Goal: Transaction & Acquisition: Purchase product/service

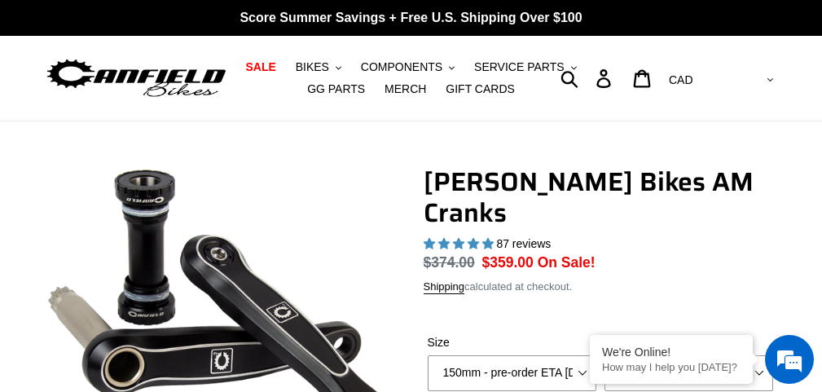
select select "highest-rating"
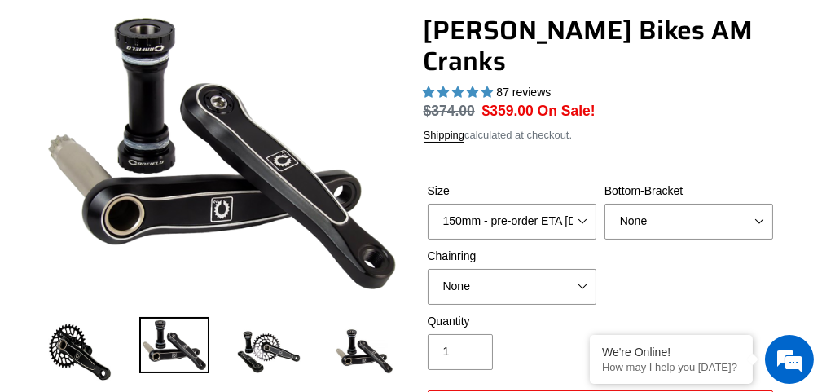
scroll to position [163, 0]
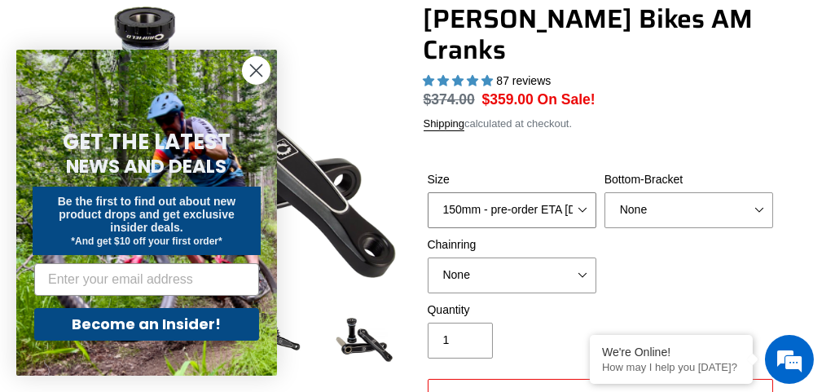
click at [537, 192] on select "150mm - pre-order ETA [DATE] 155mm - pre-order ETA [DATE] 160mm - pre-order ETA…" at bounding box center [512, 210] width 169 height 36
click at [707, 225] on div "Size 150mm - pre-order ETA [DATE] 155mm - pre-order ETA [DATE] 160mm - pre-orde…" at bounding box center [601, 236] width 355 height 130
click at [693, 192] on select "None BSA Threaded 68/73mm Press Fit PF92" at bounding box center [689, 210] width 169 height 36
select select "BSA Threaded 68/73mm"
click at [605, 192] on select "None BSA Threaded 68/73mm Press Fit PF92" at bounding box center [689, 210] width 169 height 36
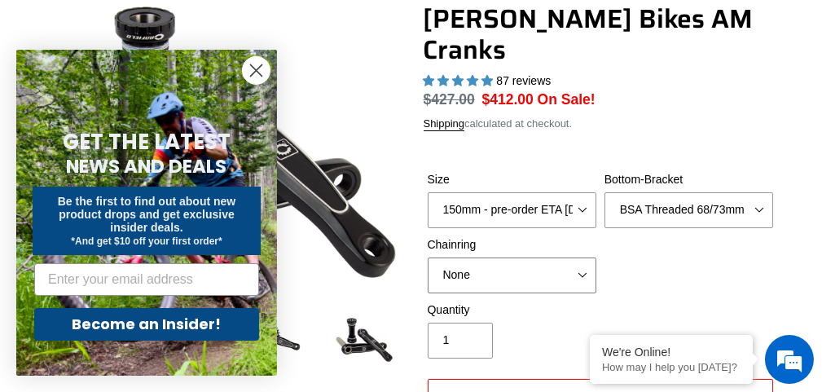
click at [576, 258] on select "None 30t Round (Boost 148) 30t Oval (Boost 148) 32t Round (Boost 148) 32t Oval …" at bounding box center [512, 276] width 169 height 36
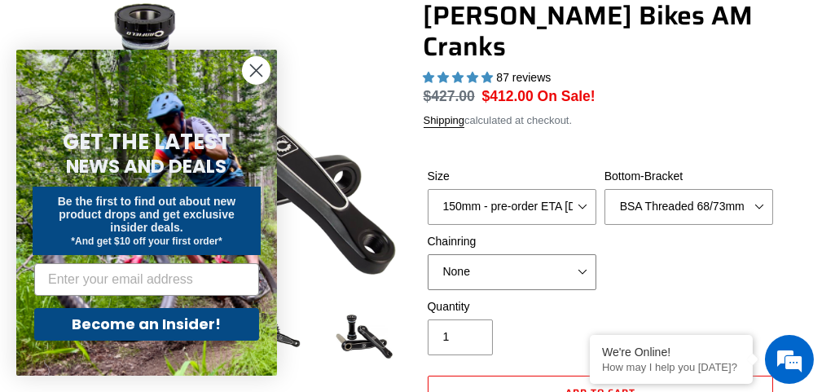
scroll to position [245, 0]
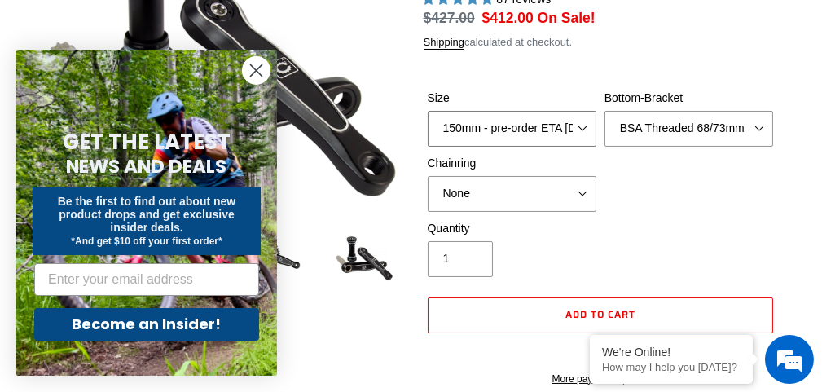
click at [517, 111] on select "150mm - pre-order ETA [DATE] 155mm - pre-order ETA [DATE] 160mm - pre-order ETA…" at bounding box center [512, 129] width 169 height 36
click at [685, 220] on div "Quantity 1" at bounding box center [601, 252] width 355 height 65
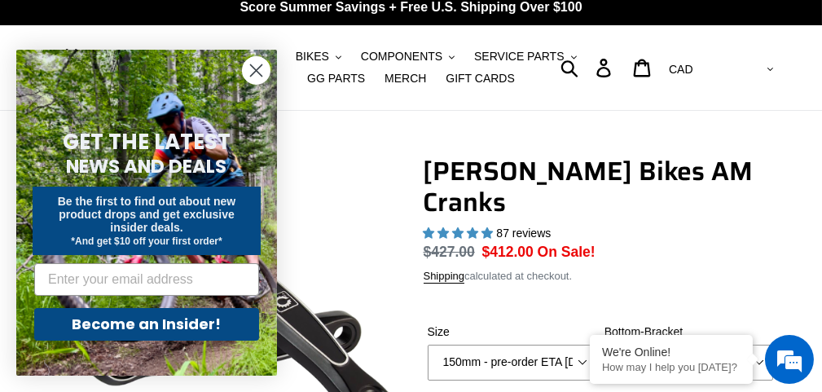
scroll to position [0, 0]
